Goal: Use online tool/utility: Utilize a website feature to perform a specific function

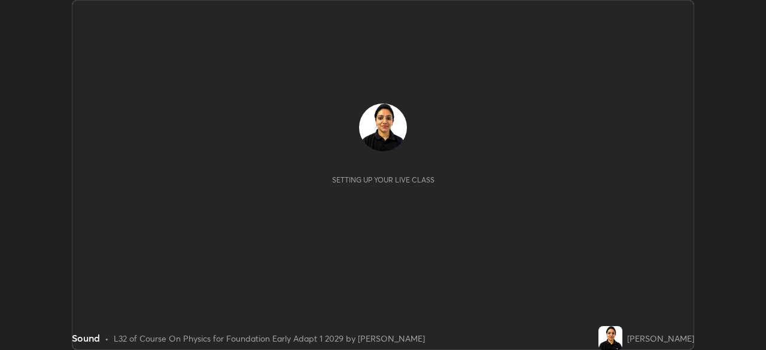
scroll to position [350, 765]
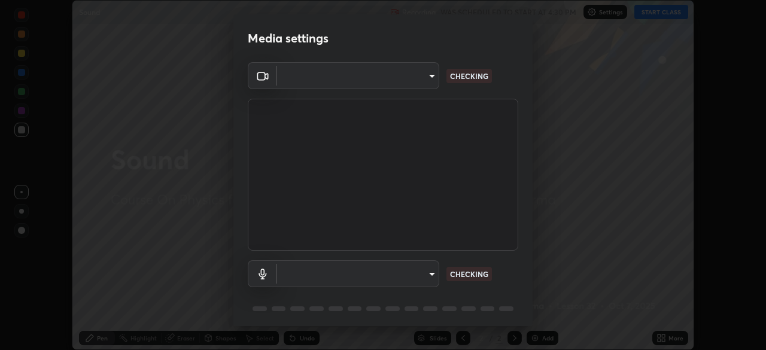
type input "04ab70ffbed74b477ce71415e9c4e4e0f4039a15b7a2e0fb27f761f5d763d4c6"
click at [424, 279] on body "Erase all Sound Recording WAS SCHEDULED TO START AT 4:30 PM Settings START CLAS…" at bounding box center [383, 175] width 766 height 350
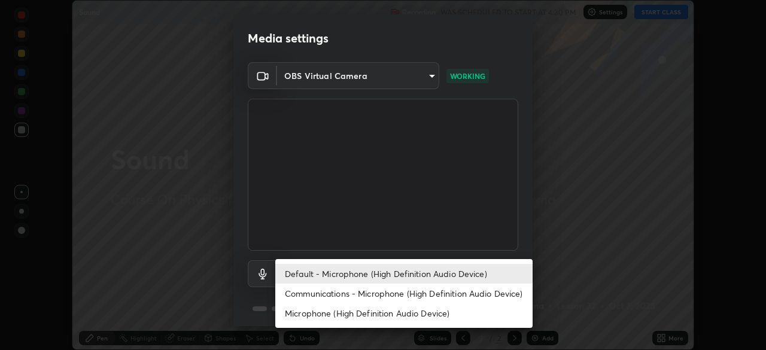
click at [388, 294] on li "Communications - Microphone (High Definition Audio Device)" at bounding box center [403, 294] width 257 height 20
type input "communications"
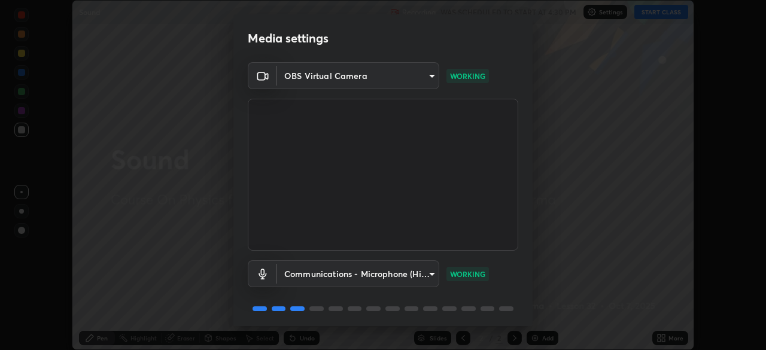
scroll to position [42, 0]
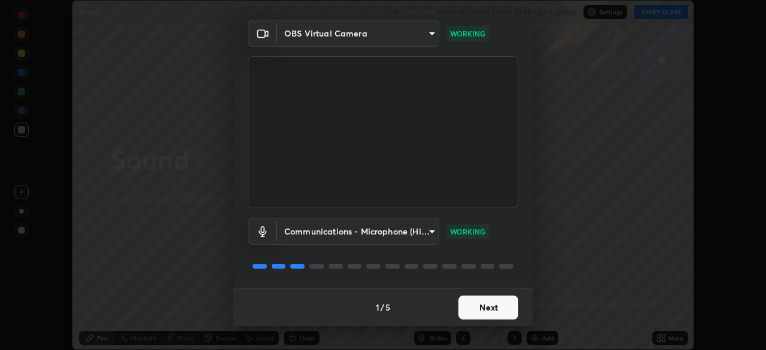
click at [486, 313] on button "Next" at bounding box center [488, 308] width 60 height 24
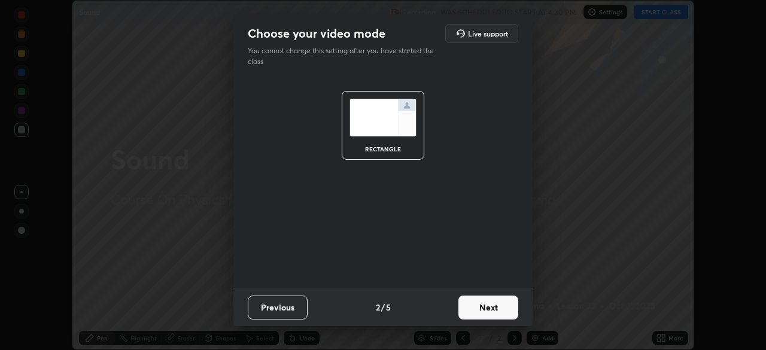
scroll to position [0, 0]
click at [486, 315] on button "Next" at bounding box center [488, 308] width 60 height 24
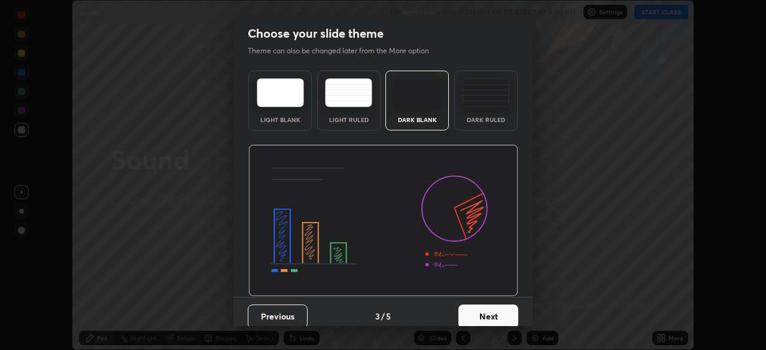
click at [486, 316] on button "Next" at bounding box center [488, 317] width 60 height 24
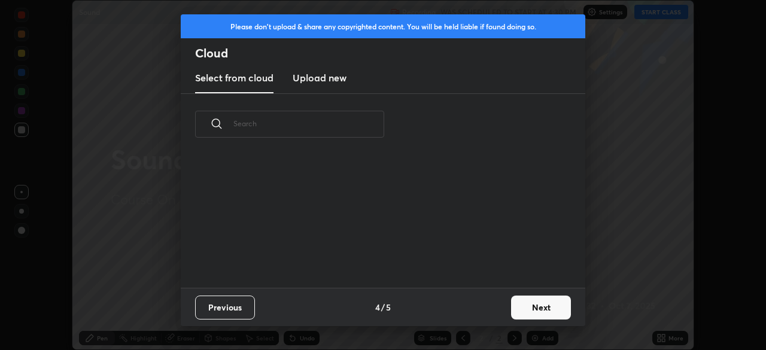
scroll to position [133, 384]
click at [526, 313] on button "Next" at bounding box center [541, 308] width 60 height 24
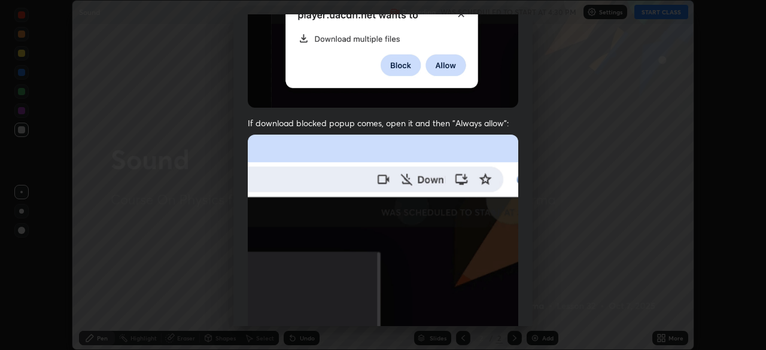
scroll to position [287, 0]
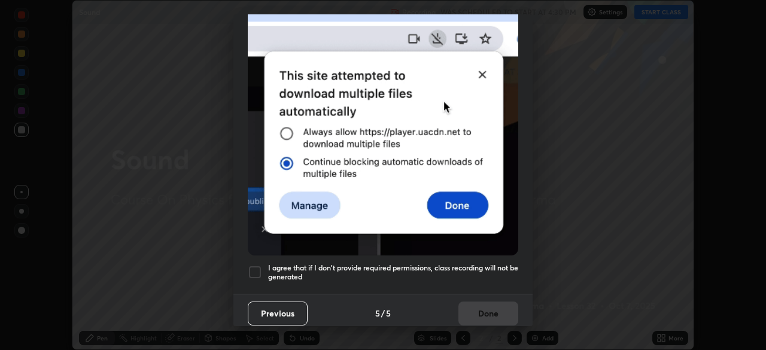
click at [259, 267] on div at bounding box center [255, 272] width 14 height 14
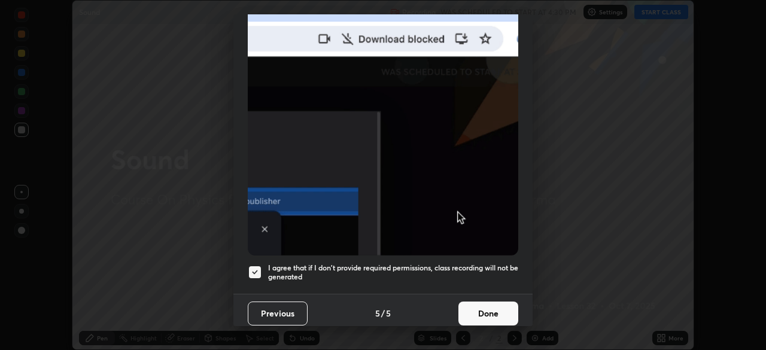
click at [492, 302] on button "Done" at bounding box center [488, 314] width 60 height 24
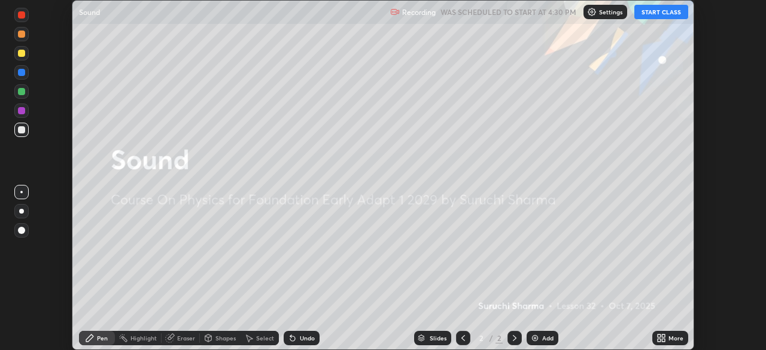
click at [667, 11] on button "START CLASS" at bounding box center [661, 12] width 54 height 14
